Goal: Find specific page/section: Find specific page/section

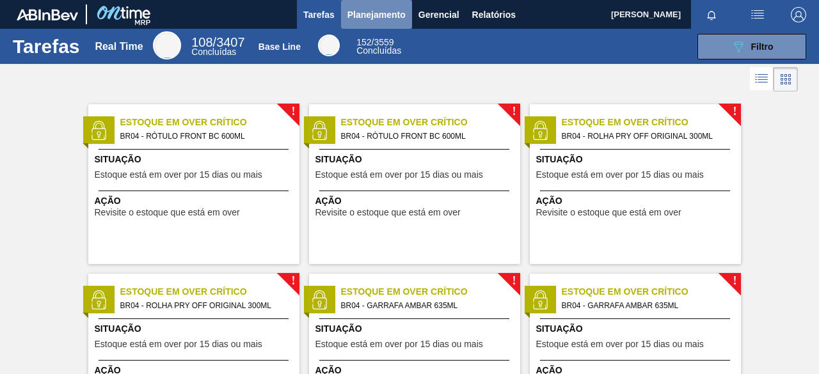
click at [371, 19] on span "Planejamento" at bounding box center [376, 14] width 58 height 15
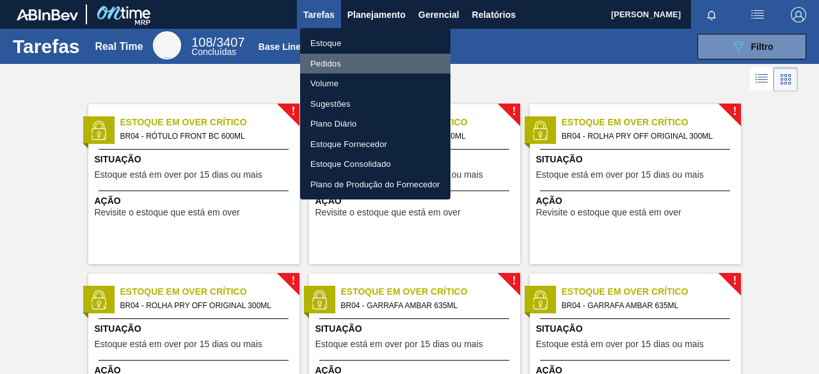
click at [337, 63] on li "Pedidos" at bounding box center [375, 64] width 150 height 20
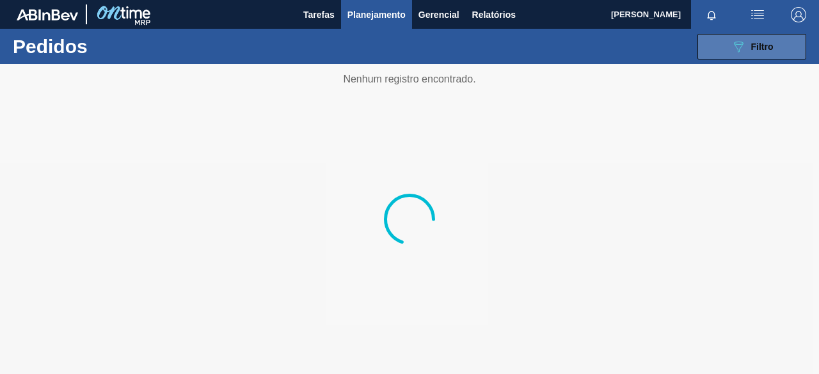
click at [718, 43] on button "089F7B8B-B2A5-4AFE-B5C0-19BA573D28AC Filtro" at bounding box center [751, 47] width 109 height 26
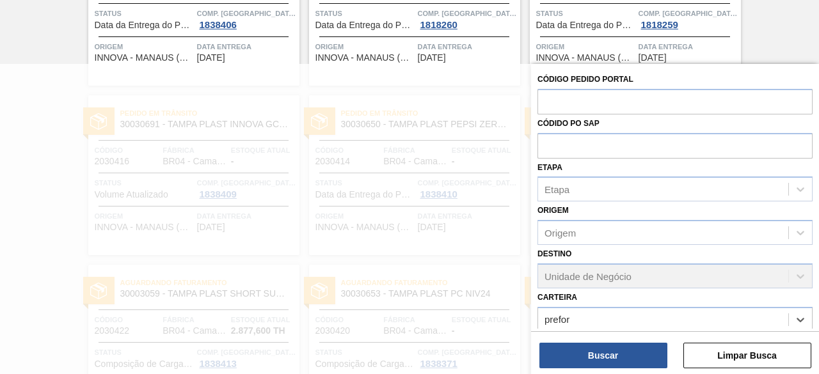
scroll to position [190, 0]
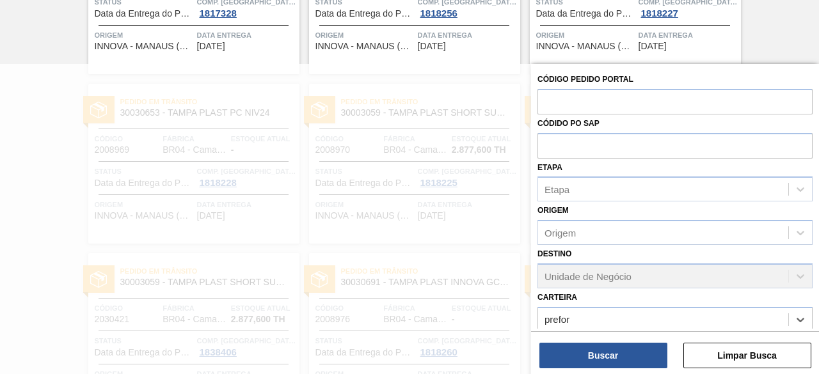
type input "prefor"
click at [804, 210] on div "Origem Origem" at bounding box center [674, 224] width 275 height 44
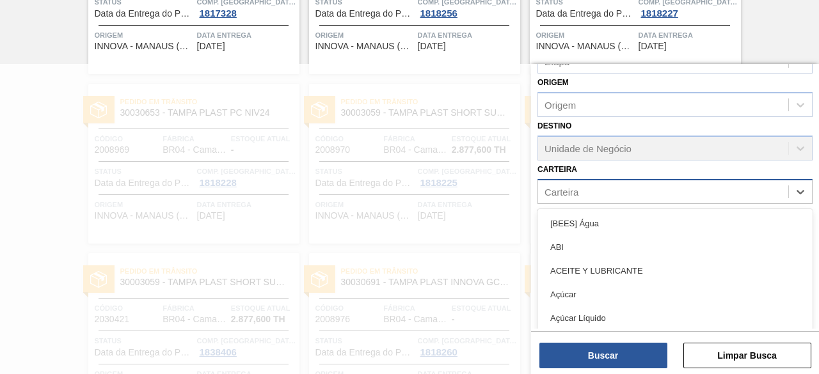
scroll to position [221, 0]
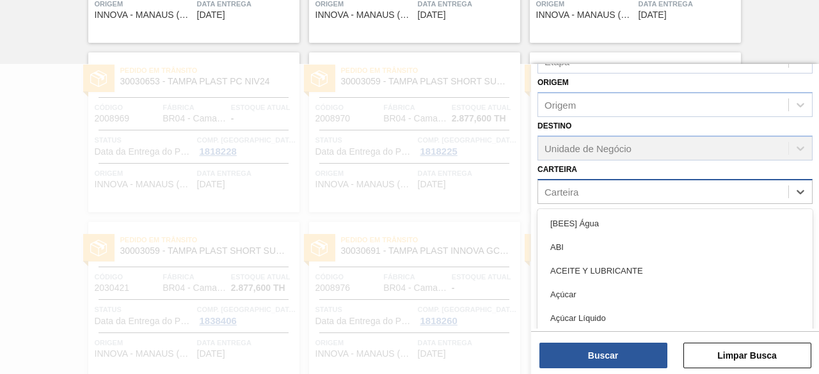
click at [636, 196] on div "Carteira" at bounding box center [663, 191] width 250 height 19
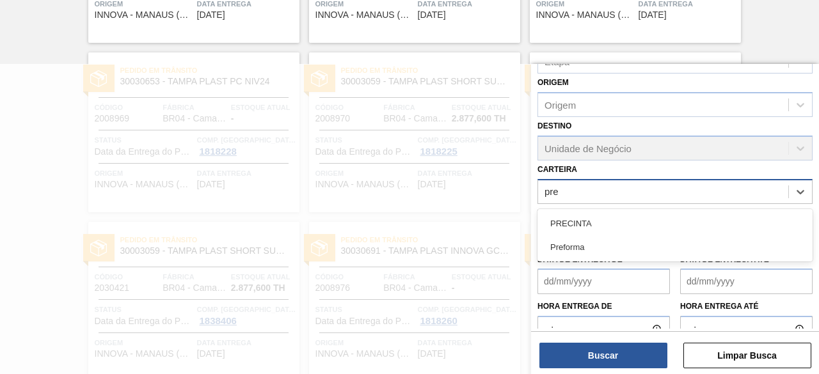
type input "pref"
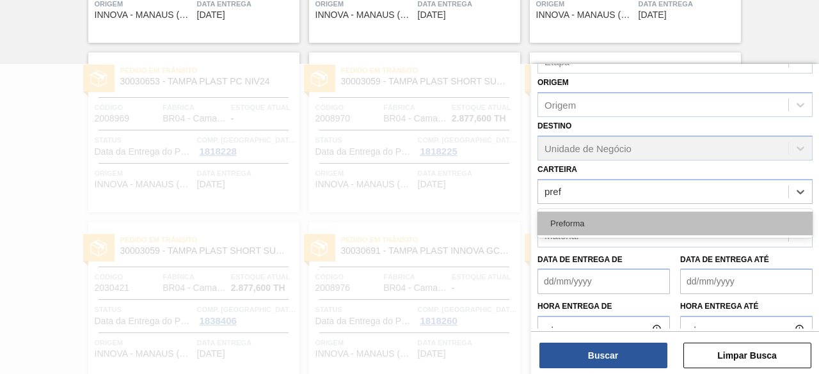
click at [594, 226] on div "Preforma" at bounding box center [674, 224] width 275 height 24
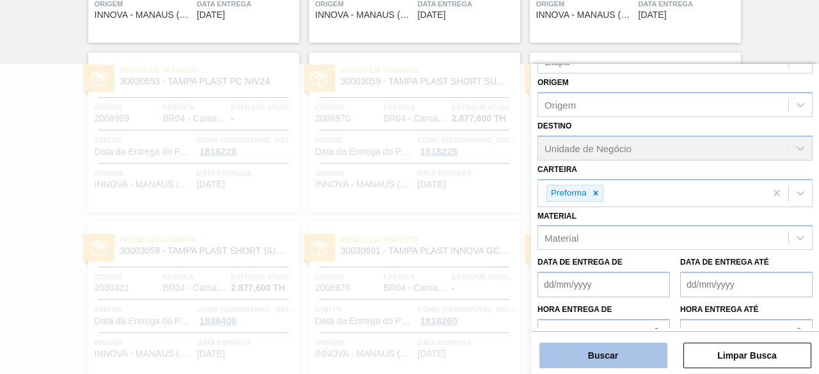
click at [591, 363] on button "Buscar" at bounding box center [603, 356] width 128 height 26
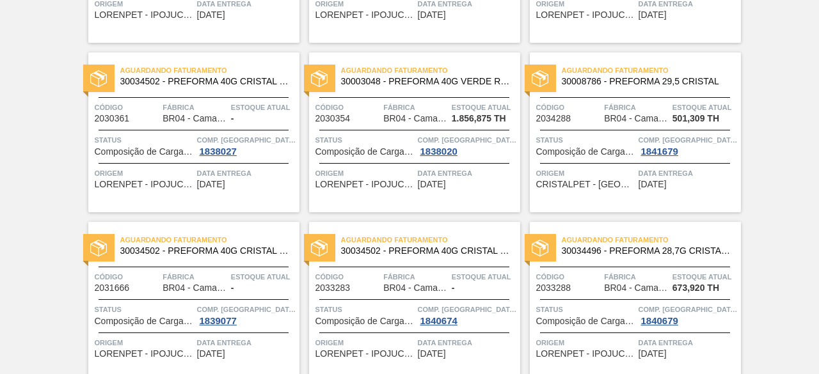
scroll to position [0, 0]
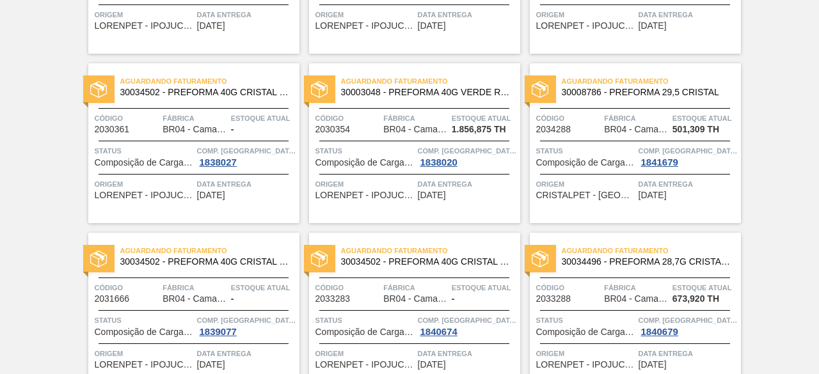
scroll to position [230, 0]
